Goal: Information Seeking & Learning: Find specific fact

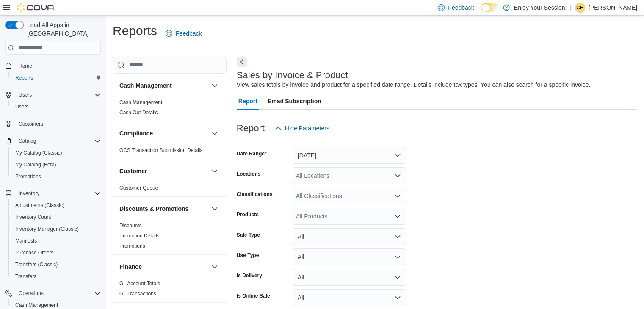
scroll to position [19, 0]
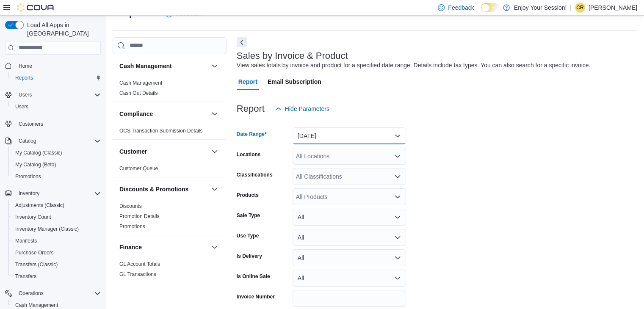
click at [375, 134] on button "[DATE]" at bounding box center [350, 136] width 114 height 17
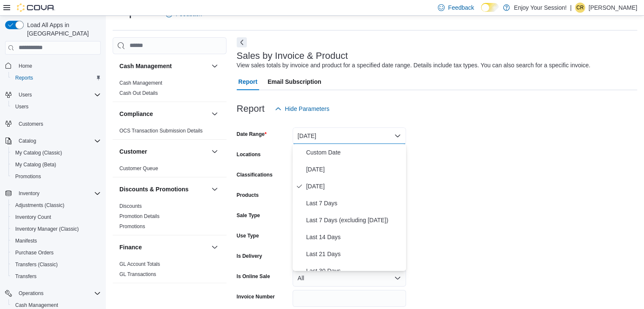
click at [466, 149] on form "Date Range [DATE] Locations All Locations Classifications All Classifications P…" at bounding box center [437, 224] width 401 height 214
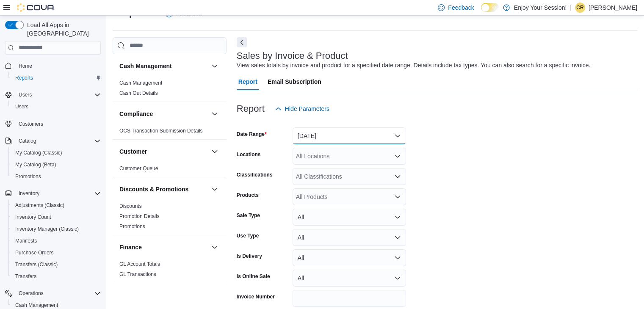
click at [354, 138] on button "[DATE]" at bounding box center [350, 136] width 114 height 17
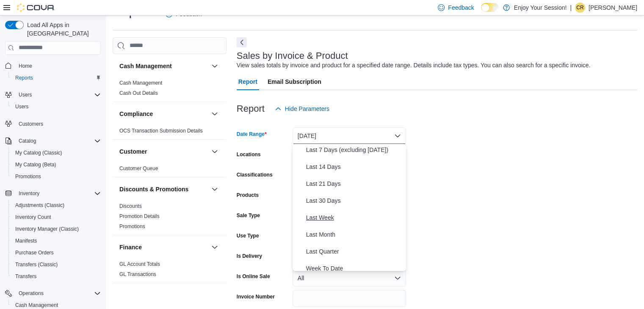
scroll to position [85, 0]
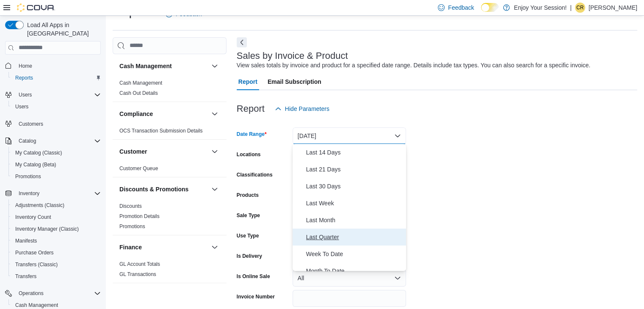
click at [335, 237] on span "Last Quarter" at bounding box center [354, 237] width 97 height 10
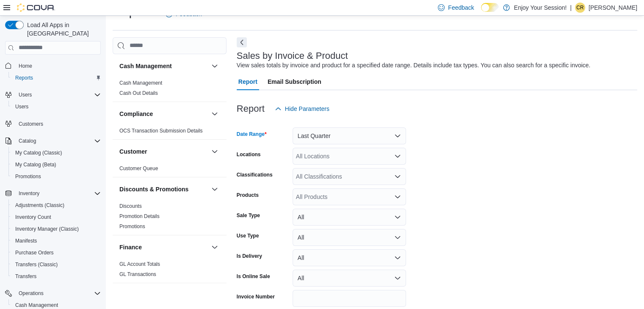
click at [381, 151] on div "All Locations" at bounding box center [350, 156] width 114 height 17
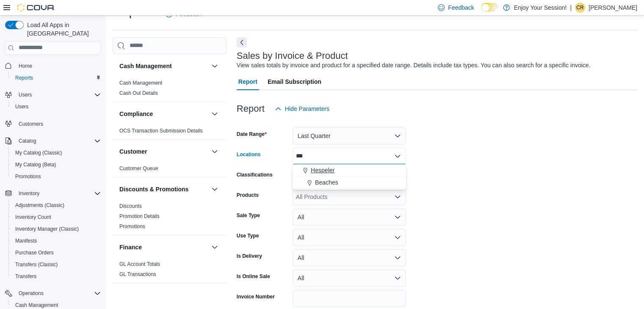
type input "***"
click at [350, 170] on div "Hespeler" at bounding box center [349, 170] width 103 height 8
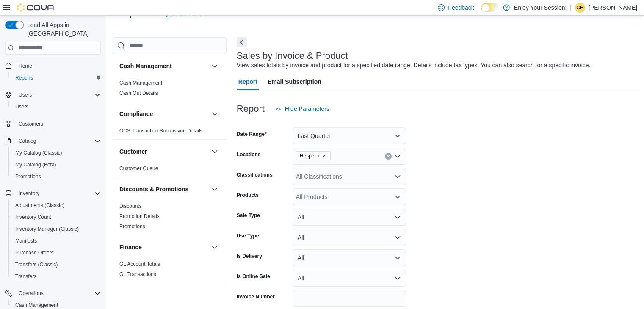
drag, startPoint x: 458, startPoint y: 169, endPoint x: 448, endPoint y: 166, distance: 9.6
click at [457, 168] on form "Date Range Last Quarter Locations Hespeler Classifications All Classifications …" at bounding box center [437, 224] width 401 height 214
click at [327, 182] on div "All Classifications" at bounding box center [350, 176] width 114 height 17
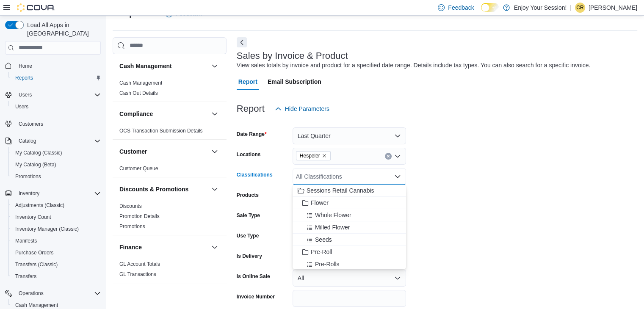
click at [521, 164] on form "Date Range Last Quarter Locations Hespeler Classifications All Classifications …" at bounding box center [437, 224] width 401 height 214
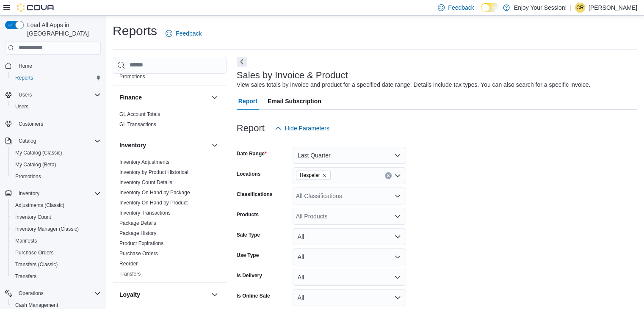
scroll to position [212, 0]
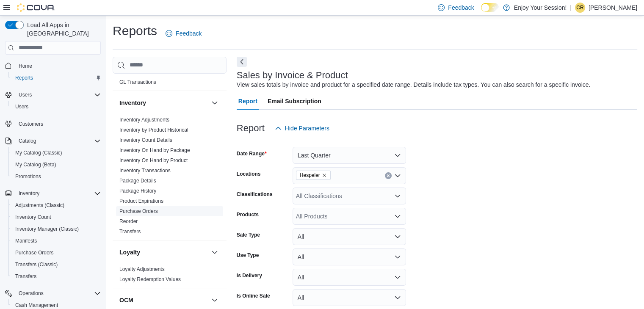
click at [147, 211] on link "Purchase Orders" at bounding box center [138, 211] width 39 height 6
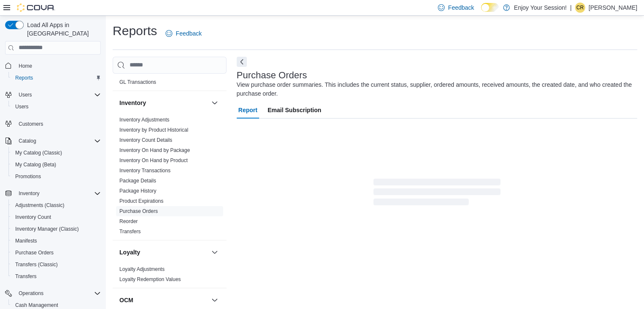
scroll to position [6, 0]
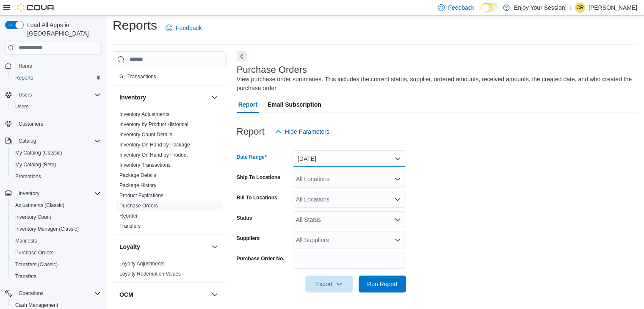
click at [314, 155] on button "[DATE]" at bounding box center [350, 158] width 114 height 17
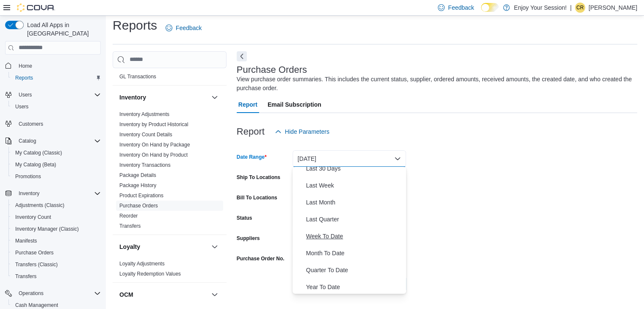
scroll to position [127, 0]
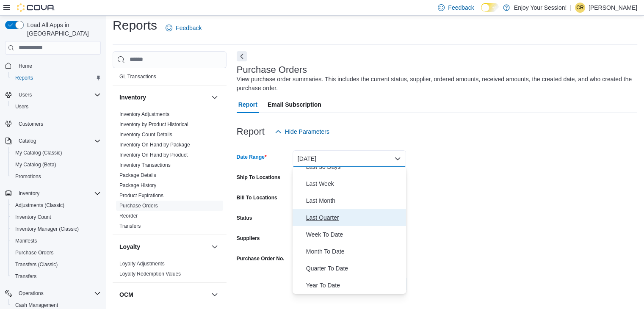
click at [336, 215] on span "Last Quarter" at bounding box center [354, 218] width 97 height 10
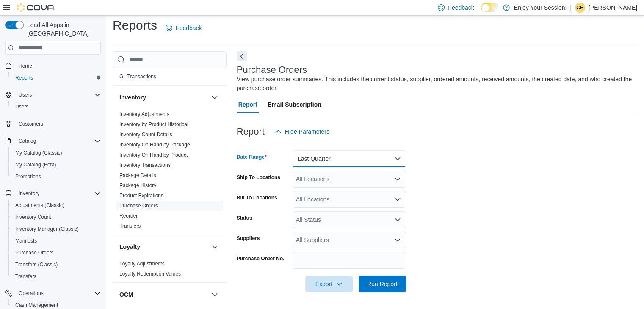
click at [341, 158] on button "Last Quarter" at bounding box center [350, 158] width 114 height 17
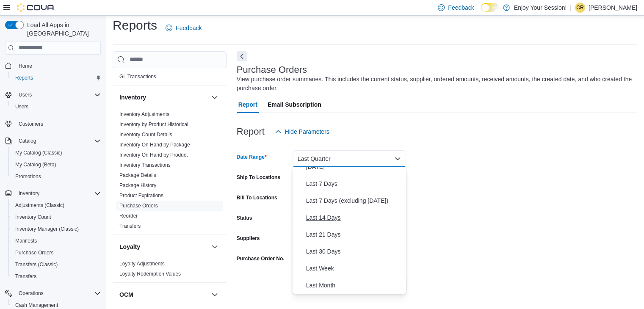
scroll to position [0, 0]
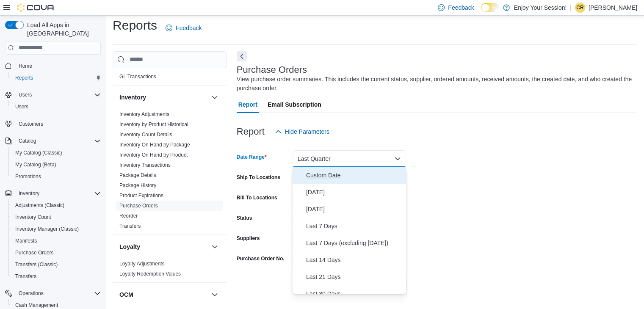
click at [339, 175] on span "Custom Date" at bounding box center [354, 175] width 97 height 10
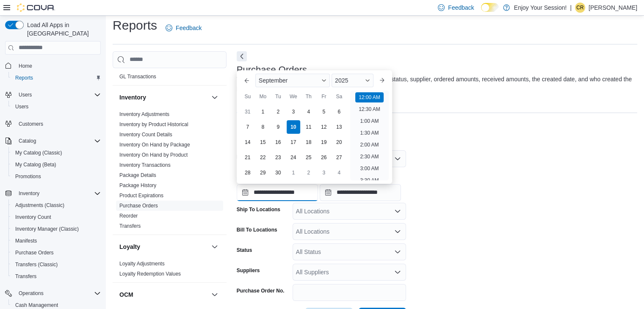
click at [307, 186] on input "**********" at bounding box center [277, 192] width 81 height 17
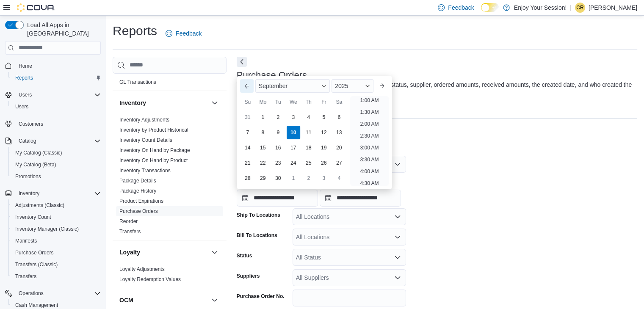
click at [252, 89] on button "Previous Month" at bounding box center [247, 86] width 14 height 14
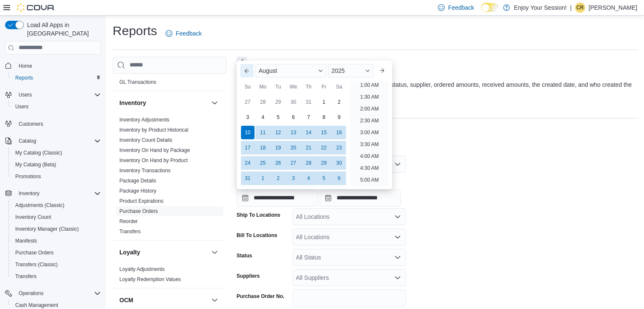
scroll to position [2, 0]
click at [250, 76] on button "Previous Month" at bounding box center [247, 71] width 14 height 14
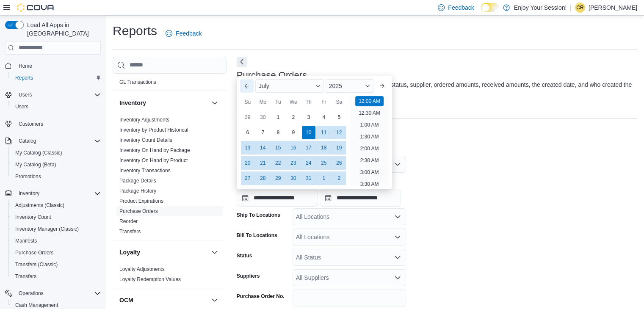
click at [247, 85] on button "Previous Month" at bounding box center [247, 86] width 14 height 14
click at [247, 112] on div "1" at bounding box center [247, 117] width 15 height 15
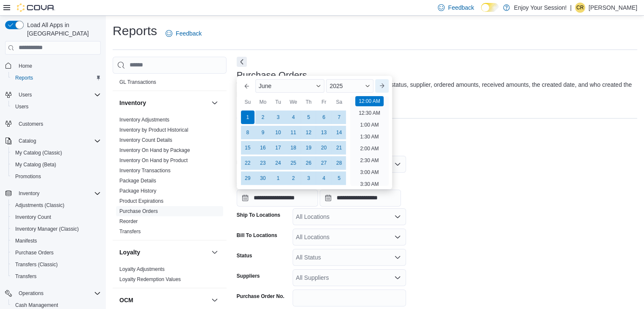
click at [385, 90] on button "Next month" at bounding box center [382, 86] width 14 height 14
click at [320, 86] on span "Button. Open the month selector. July is currently selected." at bounding box center [318, 85] width 5 height 5
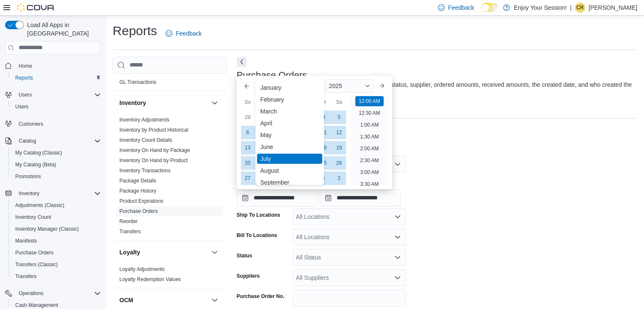
click at [293, 179] on div "September" at bounding box center [289, 182] width 65 height 10
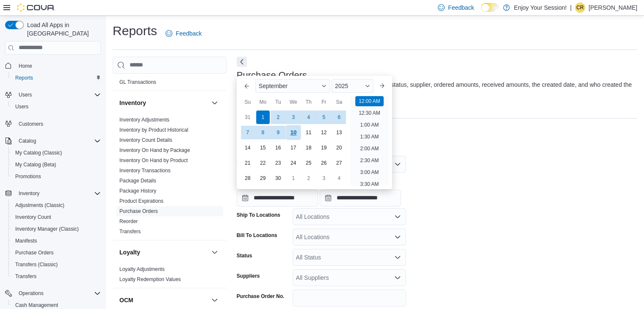
click at [296, 130] on div "10" at bounding box center [293, 132] width 15 height 15
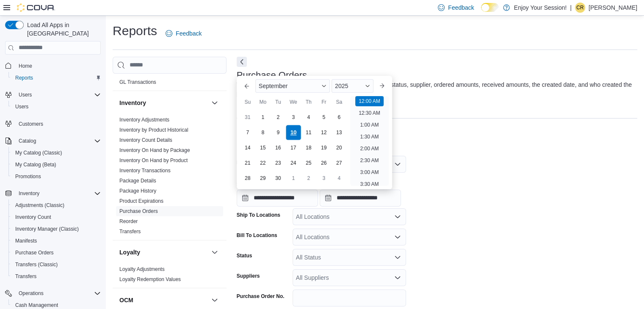
click at [293, 132] on div "10" at bounding box center [293, 132] width 15 height 15
click at [480, 162] on form "**********" at bounding box center [437, 238] width 401 height 185
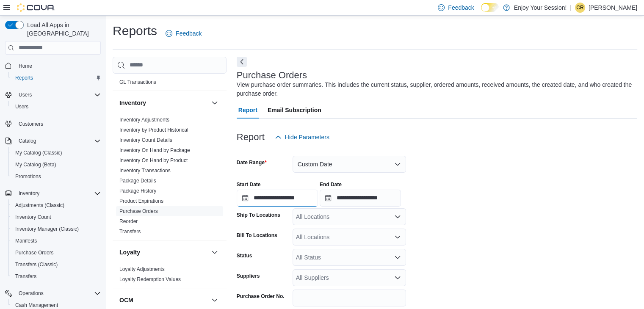
click at [291, 199] on input "**********" at bounding box center [277, 198] width 81 height 17
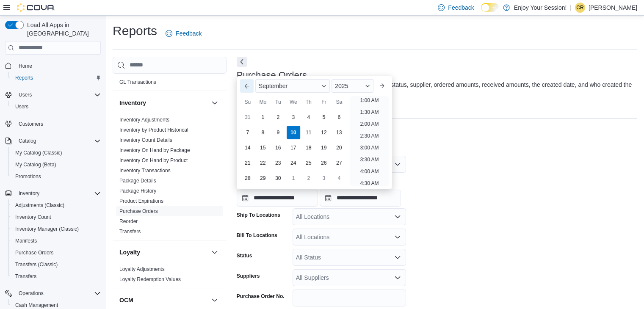
click at [246, 89] on button "Previous Month" at bounding box center [247, 86] width 14 height 14
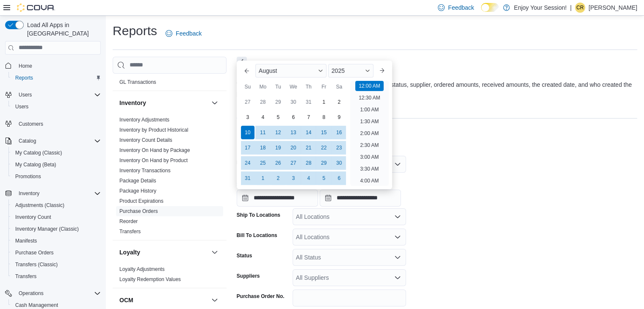
click at [247, 83] on div "Su" at bounding box center [248, 87] width 14 height 14
click at [250, 75] on button "Previous Month" at bounding box center [247, 71] width 14 height 14
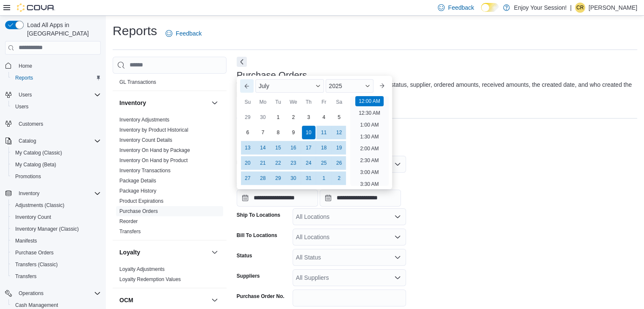
click at [247, 87] on button "Previous Month" at bounding box center [247, 86] width 14 height 14
click at [247, 118] on div "1" at bounding box center [247, 117] width 15 height 15
type input "**********"
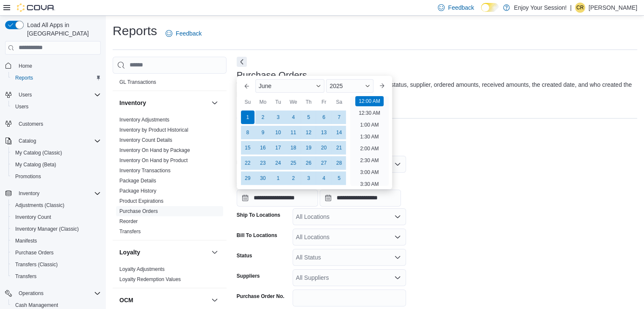
click at [469, 165] on form "**********" at bounding box center [437, 238] width 401 height 185
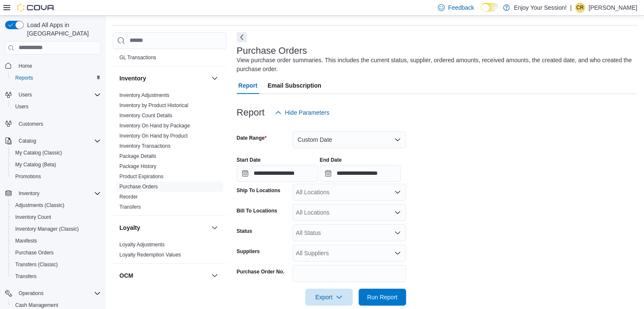
scroll to position [38, 0]
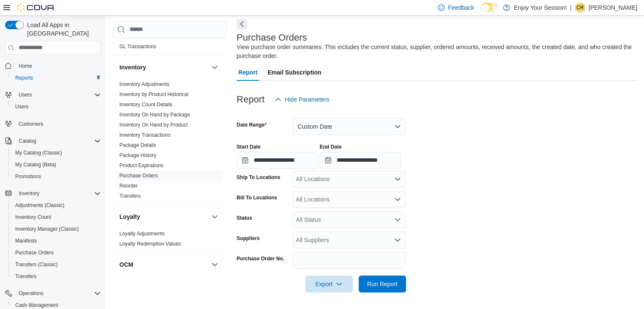
click at [335, 185] on div "All Locations" at bounding box center [350, 179] width 114 height 17
type input "***"
click at [327, 190] on span "Hespeler" at bounding box center [323, 193] width 24 height 8
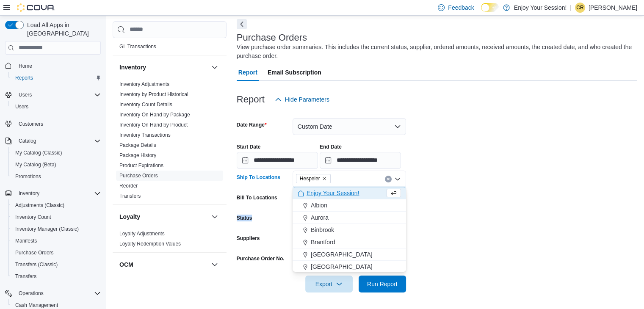
click at [528, 208] on form "**********" at bounding box center [437, 200] width 401 height 185
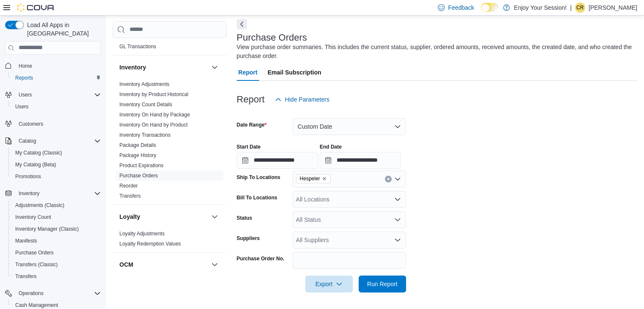
click at [352, 199] on div "All Locations" at bounding box center [350, 199] width 114 height 17
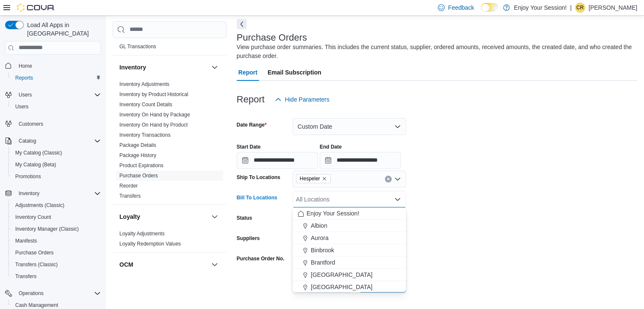
click at [487, 196] on form "**********" at bounding box center [437, 200] width 401 height 185
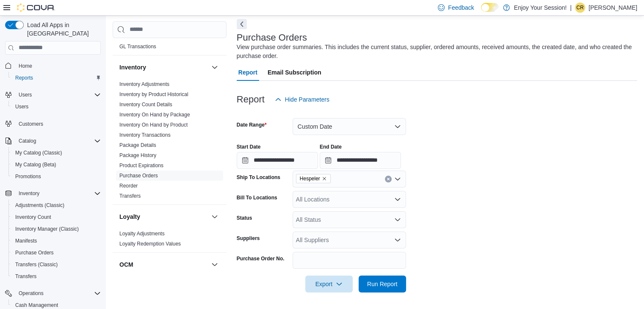
click at [328, 210] on form "**********" at bounding box center [437, 200] width 401 height 185
click at [325, 221] on div "All Status" at bounding box center [350, 219] width 114 height 17
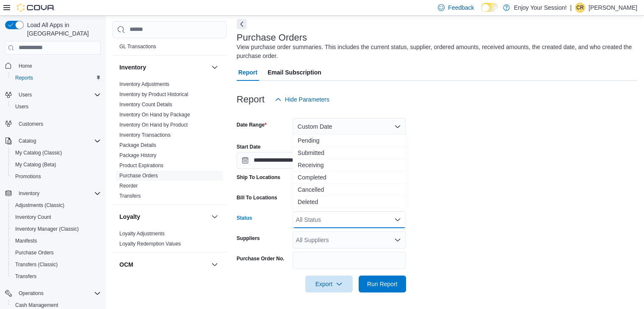
click at [501, 198] on form "**********" at bounding box center [437, 200] width 401 height 185
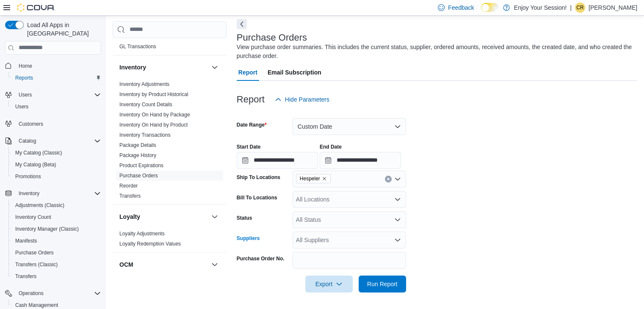
click at [337, 241] on div "All Suppliers" at bounding box center [350, 240] width 114 height 17
type input "***"
click at [315, 224] on span "OCS" at bounding box center [349, 224] width 103 height 8
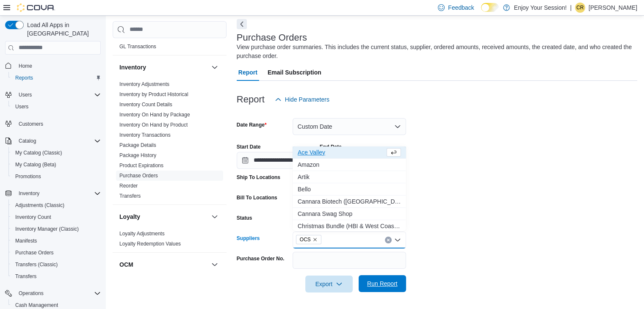
click at [392, 285] on span "Run Report" at bounding box center [382, 284] width 31 height 8
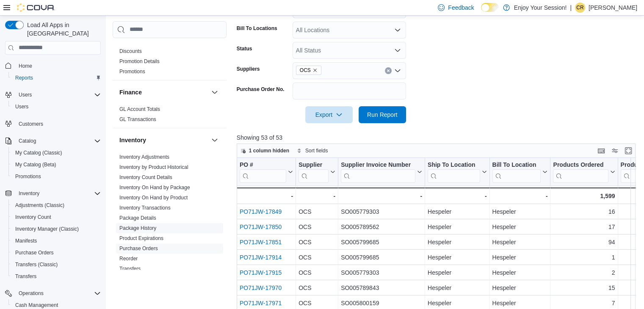
scroll to position [162, 0]
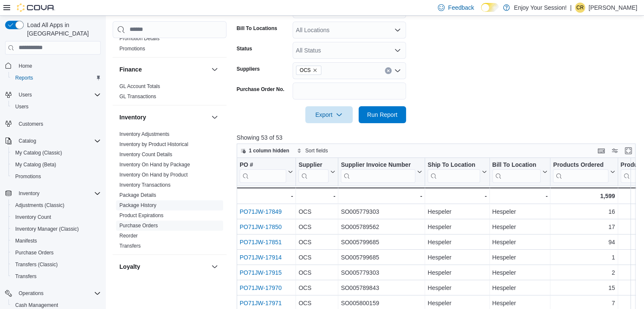
click at [171, 204] on span "Package History" at bounding box center [169, 205] width 107 height 10
click at [147, 204] on link "Package History" at bounding box center [137, 205] width 37 height 6
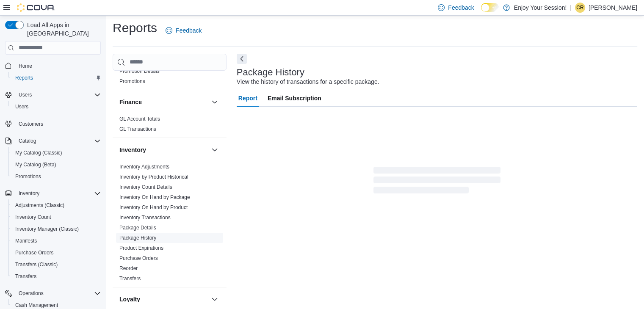
scroll to position [3, 0]
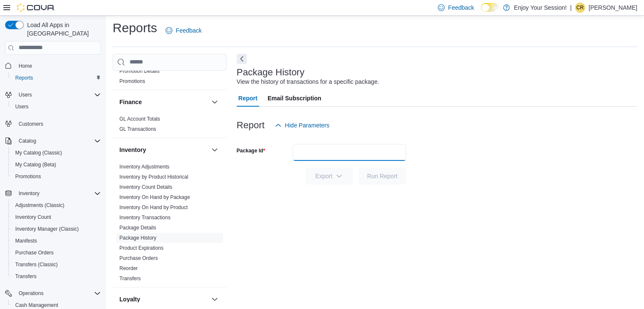
click at [333, 153] on input "Package Id" at bounding box center [350, 152] width 114 height 17
type input "*****"
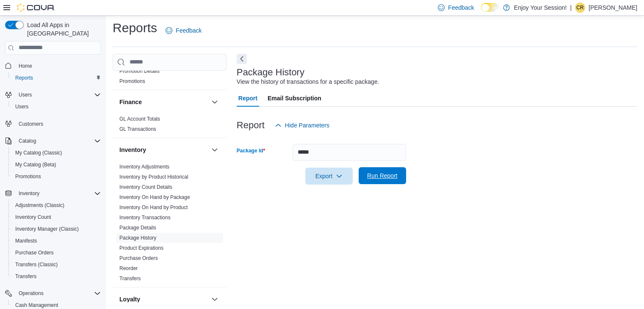
click at [392, 173] on span "Run Report" at bounding box center [382, 176] width 31 height 8
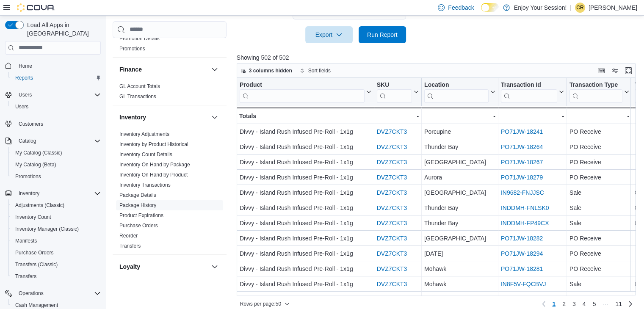
scroll to position [153, 0]
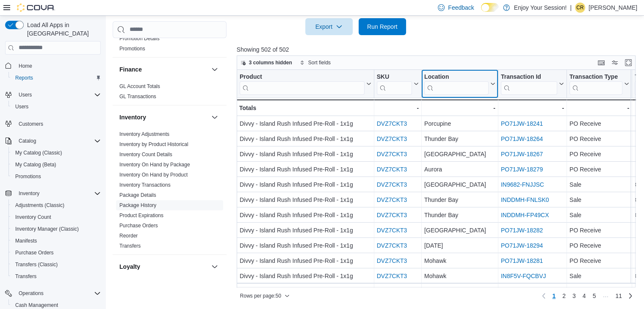
click at [455, 85] on input "search" at bounding box center [456, 88] width 64 height 14
type input "*"
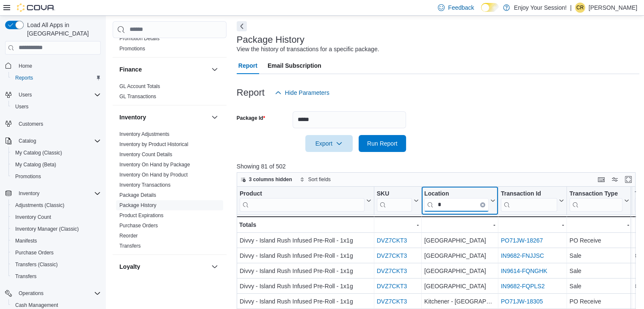
scroll to position [85, 0]
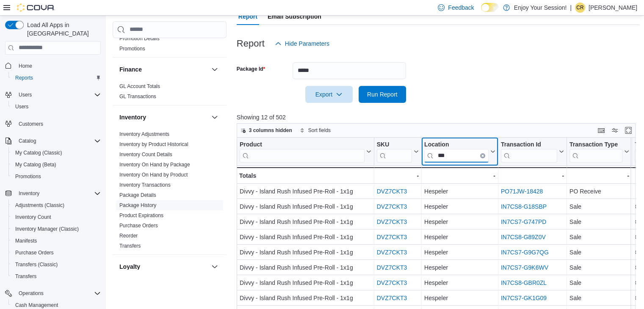
type input "***"
click at [519, 115] on p "Showing 12 of 502" at bounding box center [438, 117] width 403 height 8
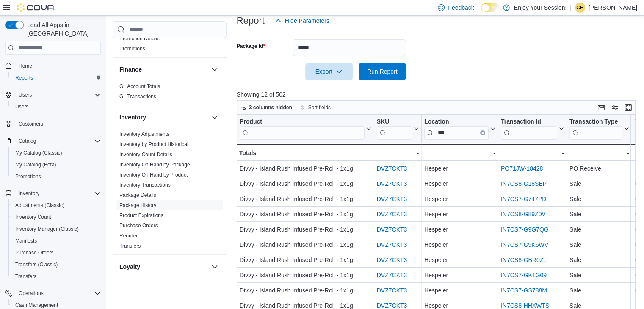
scroll to position [127, 0]
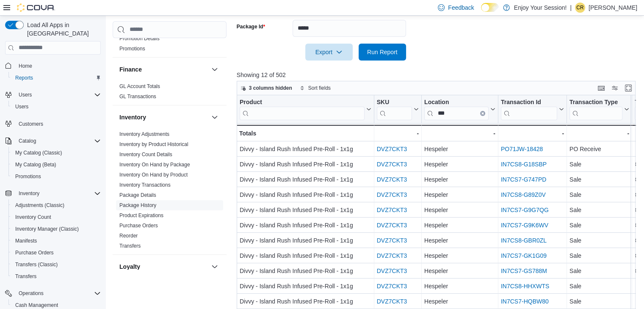
drag, startPoint x: 532, startPoint y: 148, endPoint x: 538, endPoint y: 58, distance: 90.5
click at [538, 58] on form "Package Id ***** Export Run Report" at bounding box center [438, 35] width 403 height 51
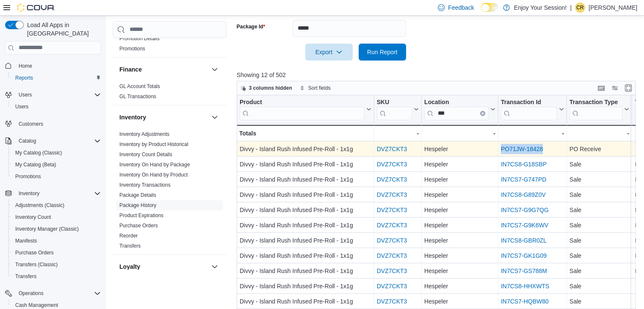
drag, startPoint x: 549, startPoint y: 148, endPoint x: 500, endPoint y: 150, distance: 49.2
click at [500, 150] on div "PO71JW-18428 - Transaction Id URL, column 4, row 1" at bounding box center [533, 148] width 69 height 15
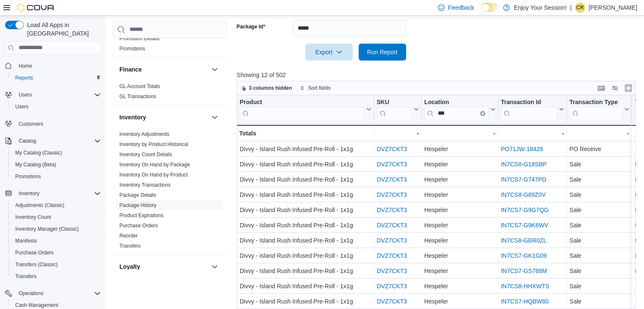
click at [545, 65] on div at bounding box center [438, 66] width 403 height 10
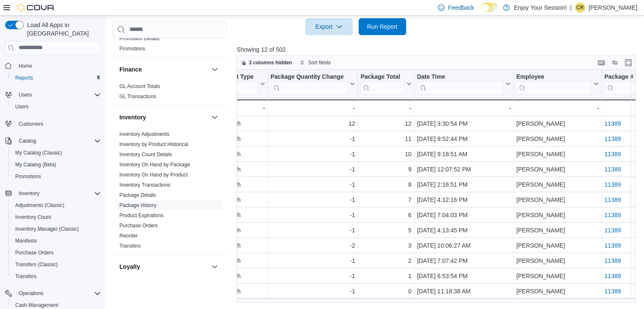
scroll to position [0, 591]
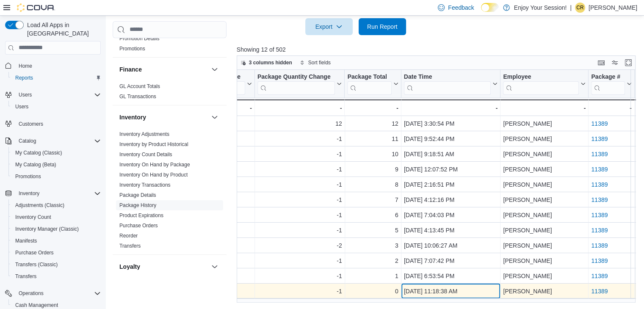
click at [489, 297] on div "[DATE] 11:18:38 AM - Date Time, column 10, row 12" at bounding box center [451, 291] width 100 height 15
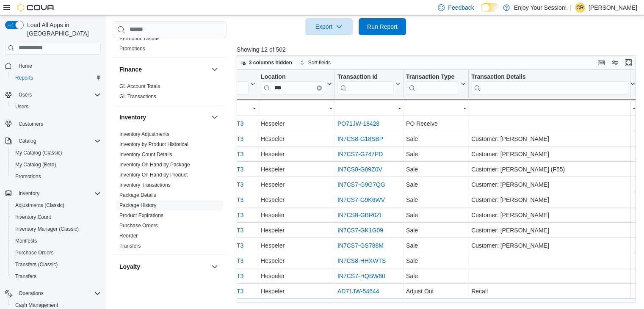
scroll to position [0, 154]
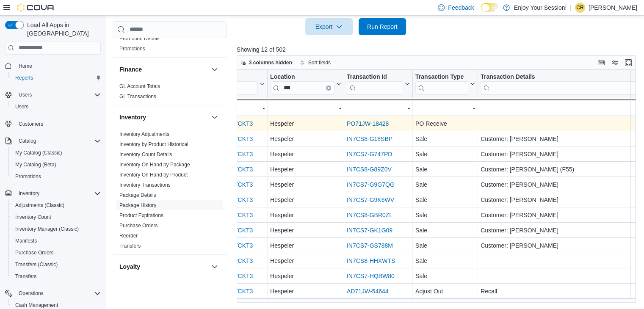
click at [382, 125] on link "PO71JW-18428" at bounding box center [368, 123] width 42 height 7
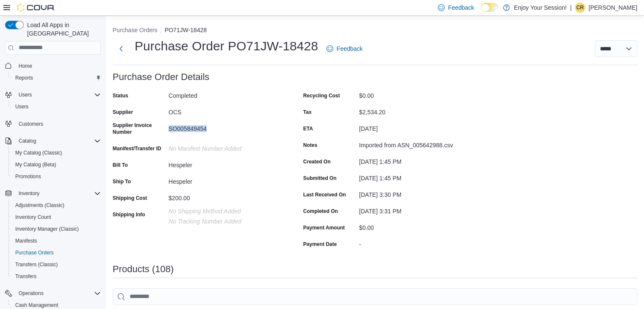
drag, startPoint x: 168, startPoint y: 128, endPoint x: 209, endPoint y: 131, distance: 41.3
click at [208, 131] on div "Supplier Invoice Number SO005849454" at bounding box center [197, 130] width 169 height 17
copy div "SO005849454"
